Goal: Check status: Check status

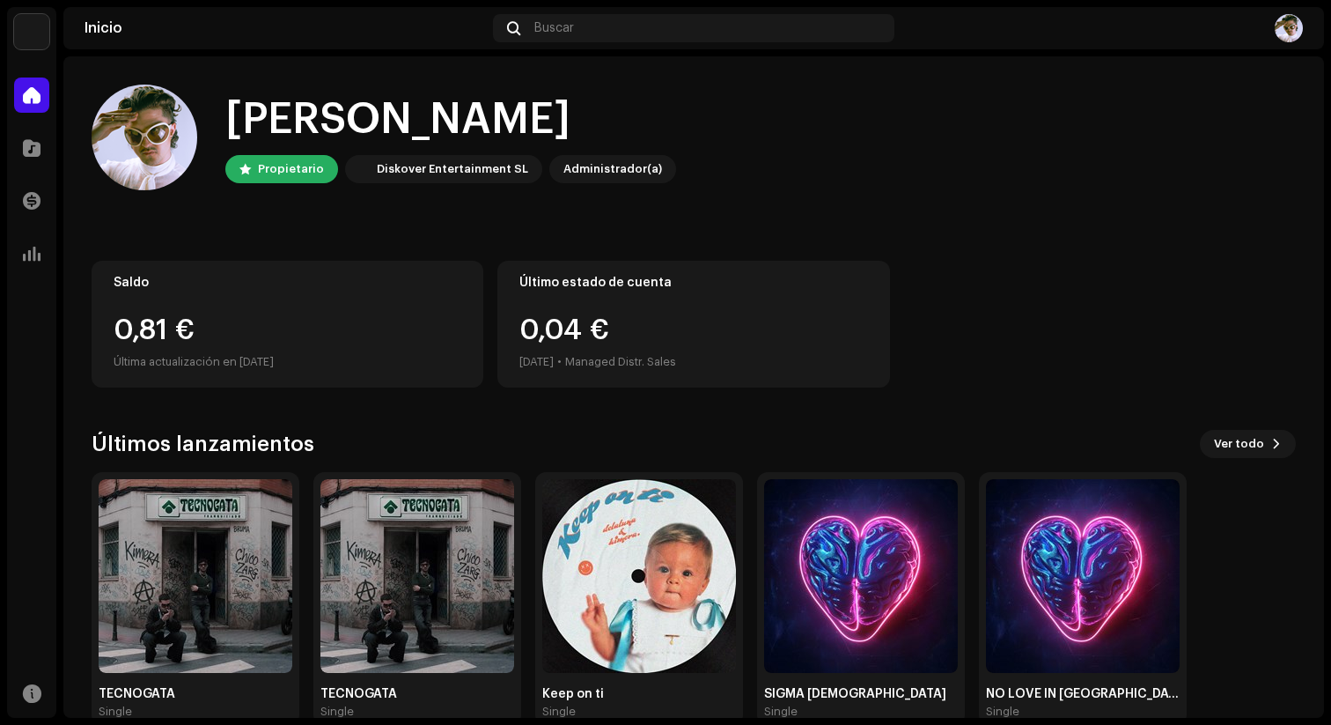
click at [337, 328] on div "0,81 €" at bounding box center [288, 330] width 348 height 28
click at [30, 152] on span at bounding box center [32, 148] width 18 height 14
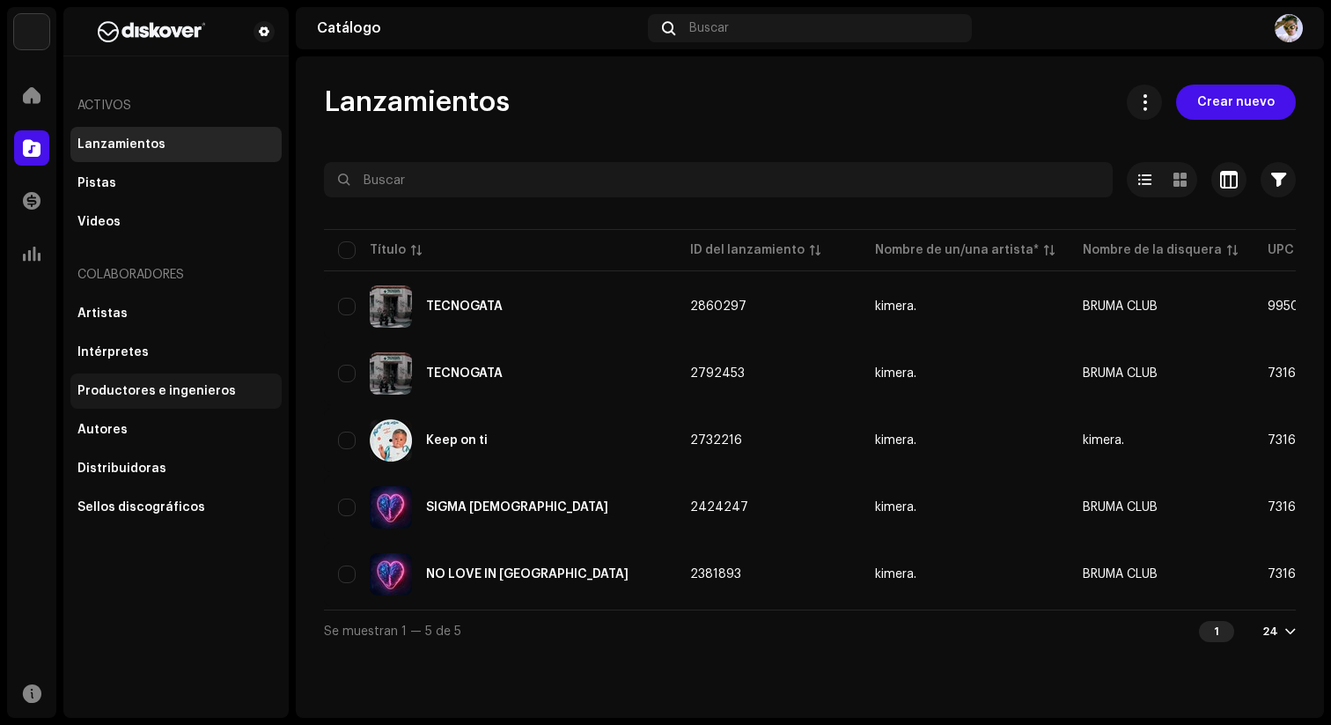
click at [126, 389] on div "Productores e ingenieros" at bounding box center [156, 391] width 159 height 14
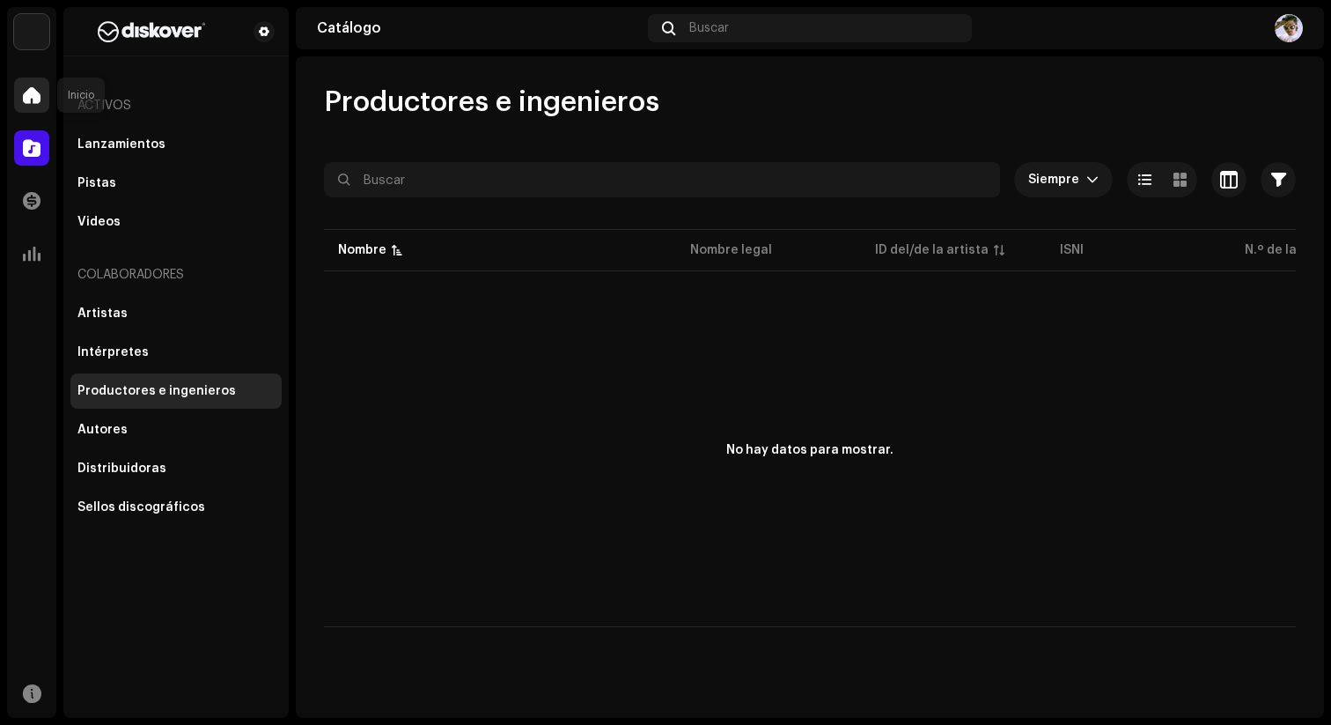
click at [26, 97] on span at bounding box center [32, 95] width 18 height 14
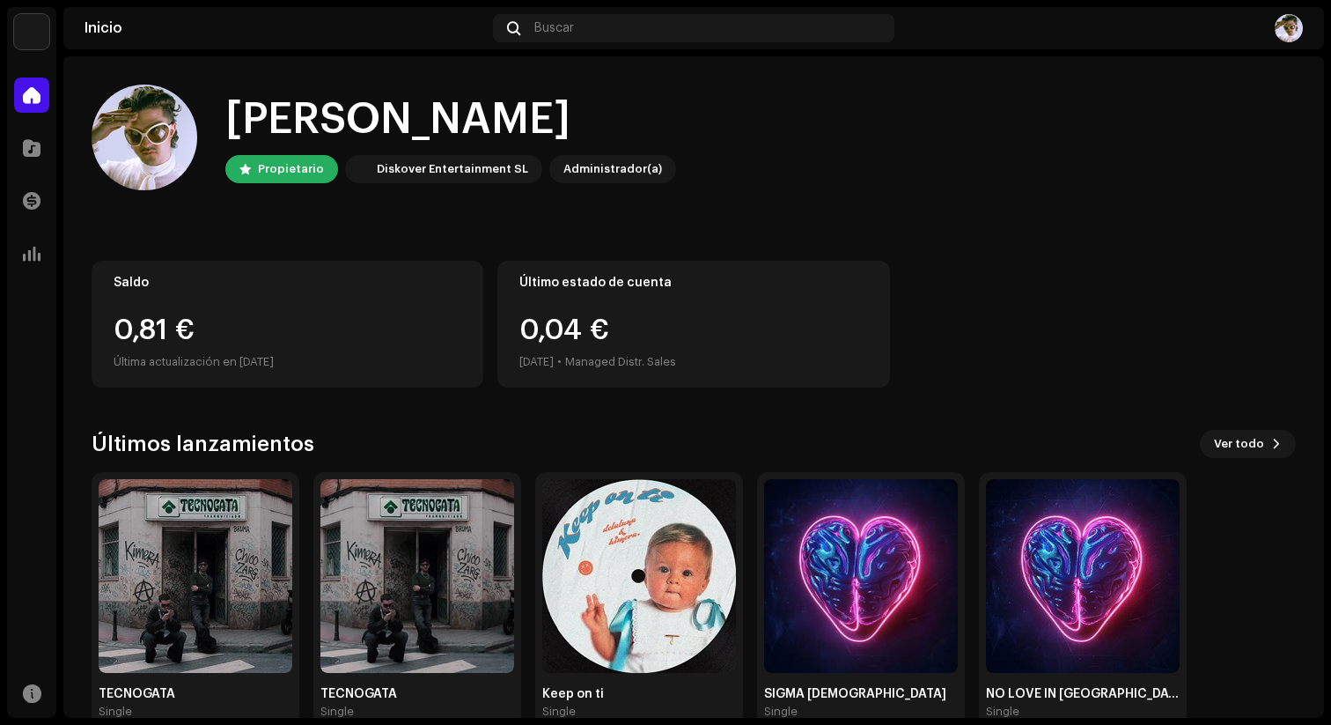
click at [199, 339] on div "0,81 €" at bounding box center [288, 330] width 348 height 28
